Goal: Task Accomplishment & Management: Manage account settings

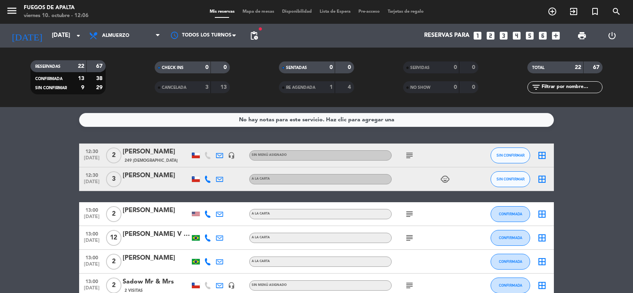
click at [411, 157] on icon "subject" at bounding box center [410, 155] width 10 height 10
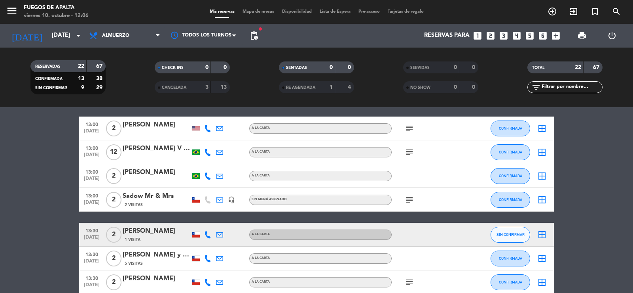
scroll to position [94, 0]
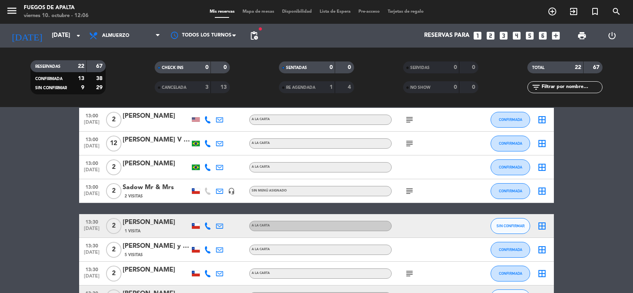
click at [408, 190] on icon "subject" at bounding box center [410, 191] width 10 height 10
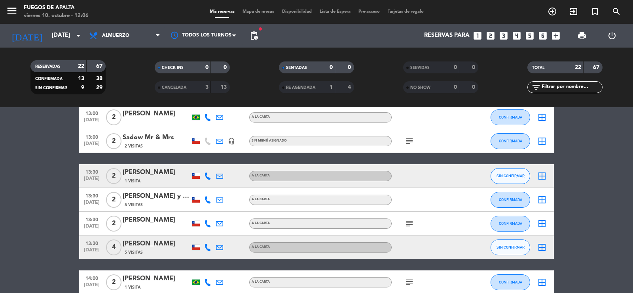
scroll to position [144, 0]
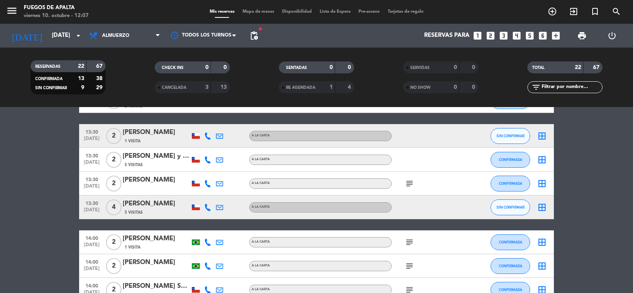
drag, startPoint x: 34, startPoint y: 212, endPoint x: 46, endPoint y: 152, distance: 61.5
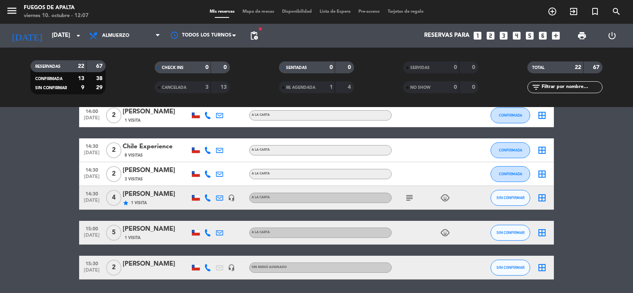
scroll to position [479, 0]
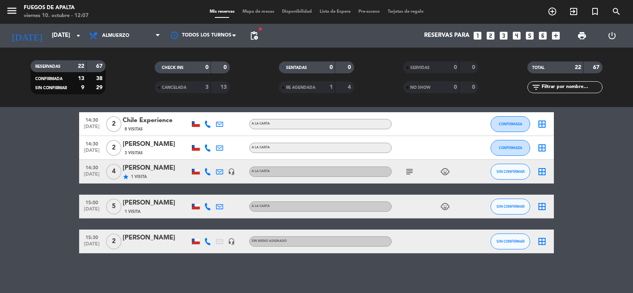
drag, startPoint x: 32, startPoint y: 238, endPoint x: 38, endPoint y: 195, distance: 43.9
drag, startPoint x: 23, startPoint y: 292, endPoint x: 32, endPoint y: 217, distance: 75.7
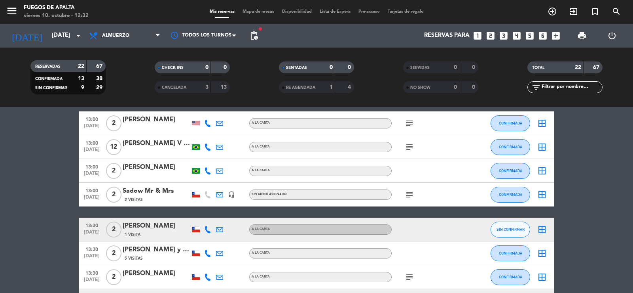
scroll to position [0, 0]
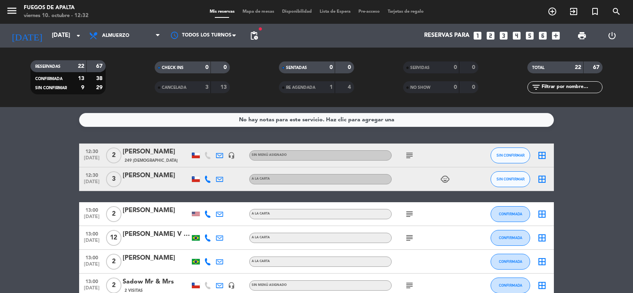
click at [413, 216] on icon "subject" at bounding box center [410, 214] width 10 height 10
click at [412, 216] on icon "subject" at bounding box center [410, 214] width 10 height 10
drag, startPoint x: 601, startPoint y: 187, endPoint x: 612, endPoint y: 260, distance: 74.1
drag, startPoint x: 612, startPoint y: 260, endPoint x: 618, endPoint y: 214, distance: 46.8
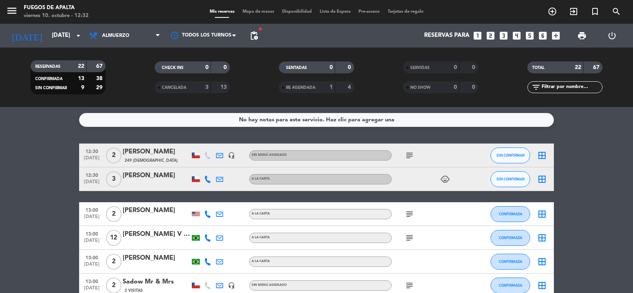
click at [412, 215] on icon "subject" at bounding box center [410, 214] width 10 height 10
click at [412, 211] on icon "subject" at bounding box center [410, 214] width 10 height 10
click at [509, 211] on button "CONFIRMADA" at bounding box center [511, 214] width 40 height 16
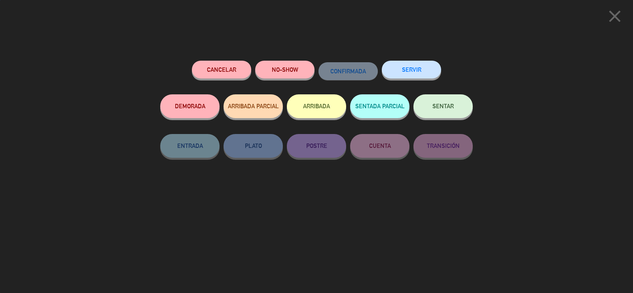
click at [330, 103] on button "ARRIBADA" at bounding box center [316, 106] width 59 height 24
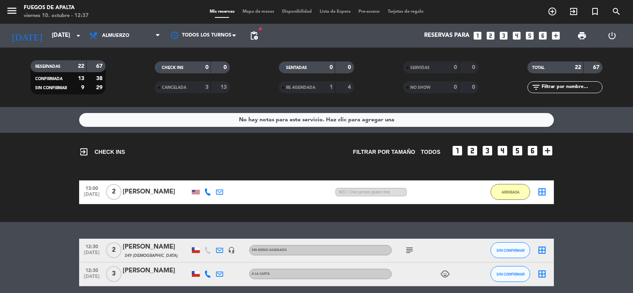
click at [12, 204] on div "exit_to_app CHECK INS Filtrar por tamaño TODOS looks_one looks_two looks_3 look…" at bounding box center [316, 177] width 633 height 89
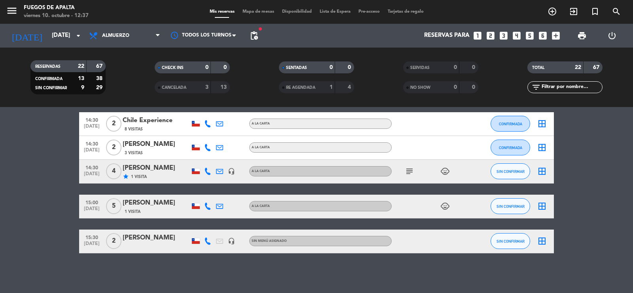
drag, startPoint x: 21, startPoint y: 251, endPoint x: 32, endPoint y: 186, distance: 65.7
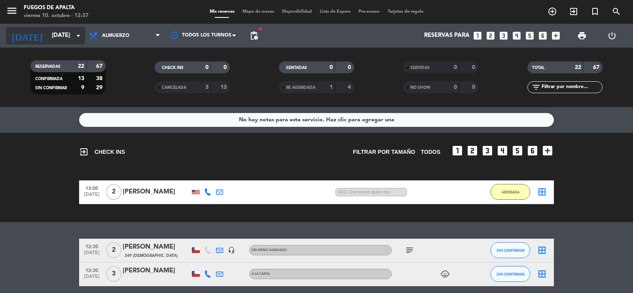
click at [53, 39] on input "[DATE]" at bounding box center [86, 35] width 76 height 15
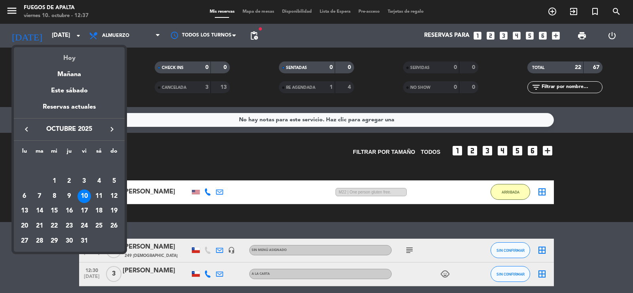
click at [79, 58] on div "Hoy" at bounding box center [69, 55] width 111 height 16
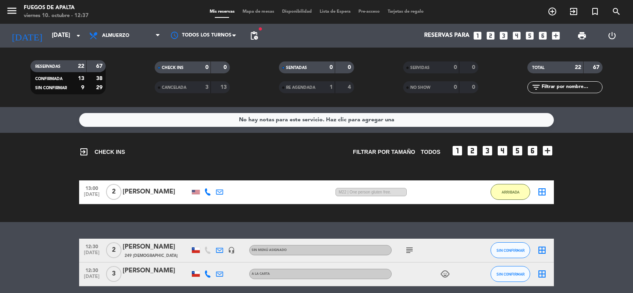
click at [24, 148] on div "exit_to_app CHECK INS Filtrar por tamaño TODOS looks_one looks_two looks_3 look…" at bounding box center [316, 177] width 633 height 89
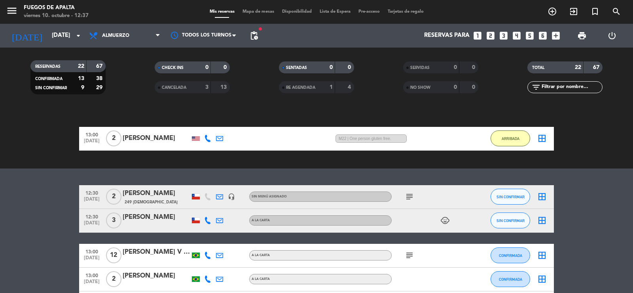
scroll to position [56, 0]
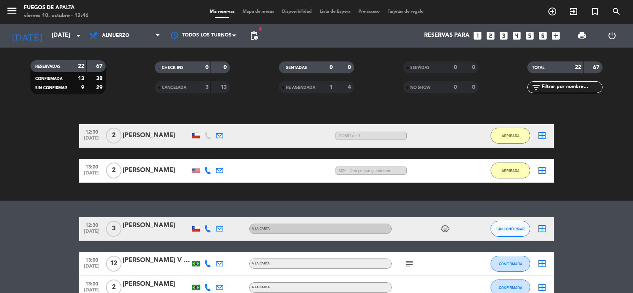
click at [25, 189] on div "exit_to_app CHECK INS Filtrar por tamaño TODOS looks_one looks_two looks_3 look…" at bounding box center [316, 138] width 633 height 124
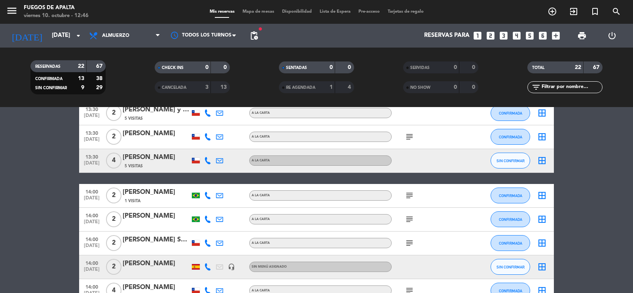
scroll to position [382, 0]
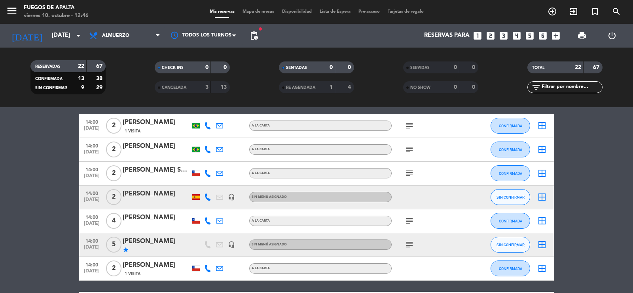
drag, startPoint x: 42, startPoint y: 259, endPoint x: 49, endPoint y: 194, distance: 66.1
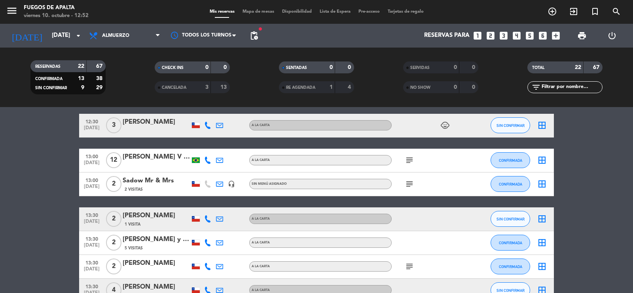
scroll to position [207, 0]
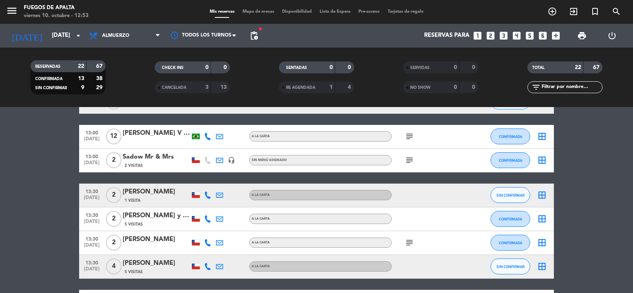
drag, startPoint x: 10, startPoint y: 207, endPoint x: 44, endPoint y: 171, distance: 49.8
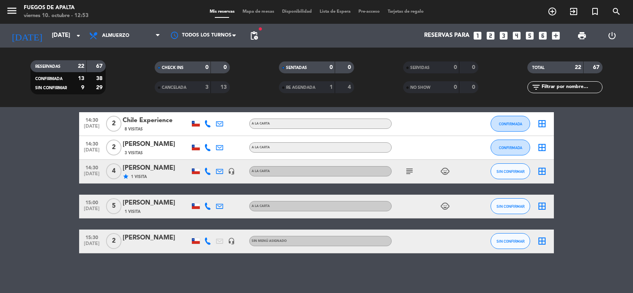
drag, startPoint x: 36, startPoint y: 242, endPoint x: 46, endPoint y: 172, distance: 70.3
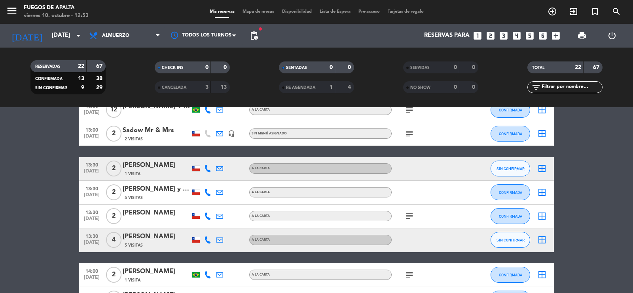
scroll to position [0, 0]
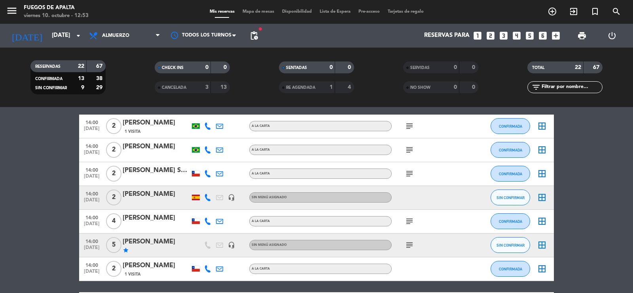
drag, startPoint x: 41, startPoint y: 231, endPoint x: 41, endPoint y: 219, distance: 12.3
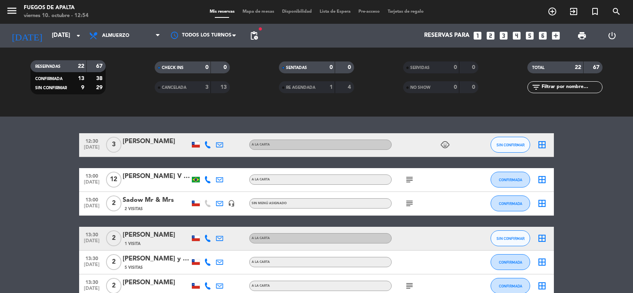
scroll to position [109, 0]
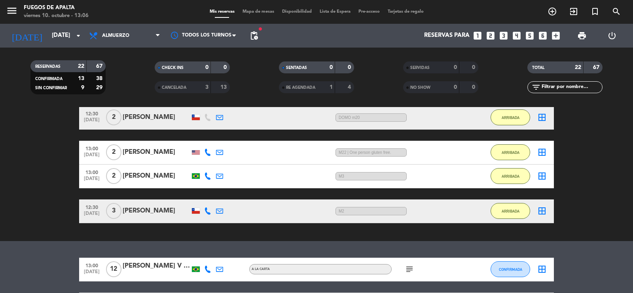
drag, startPoint x: 10, startPoint y: 70, endPoint x: 10, endPoint y: 112, distance: 41.6
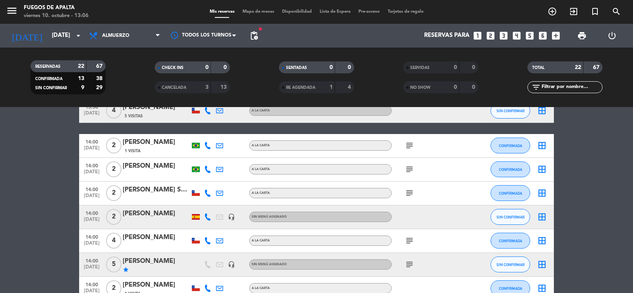
drag, startPoint x: 23, startPoint y: 240, endPoint x: 31, endPoint y: 171, distance: 69.7
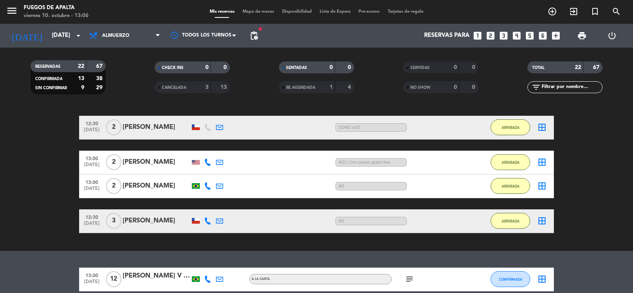
scroll to position [0, 0]
